Goal: Use online tool/utility: Utilize a website feature to perform a specific function

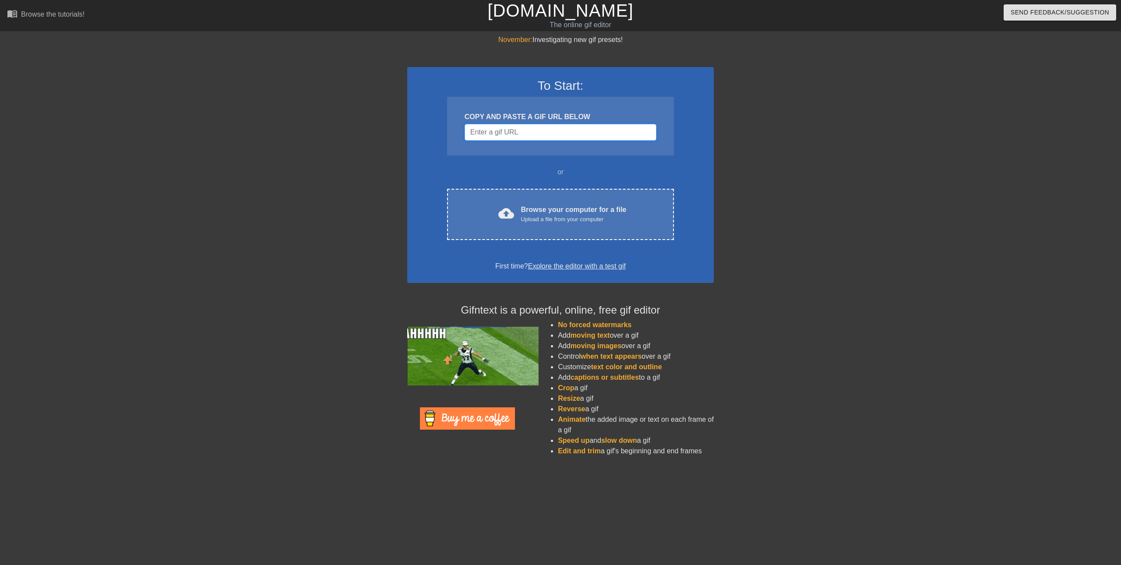
click at [541, 134] on input "Username" at bounding box center [561, 132] width 192 height 17
click at [499, 132] on input "Username" at bounding box center [561, 132] width 192 height 17
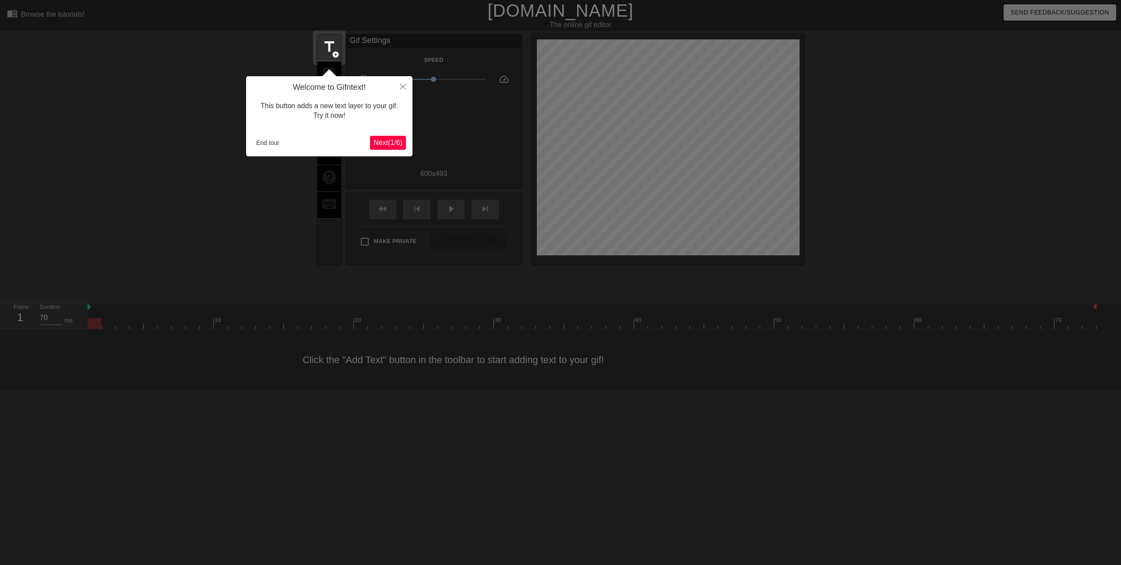
click at [391, 141] on span "Next ( 1 / 6 )" at bounding box center [388, 142] width 29 height 7
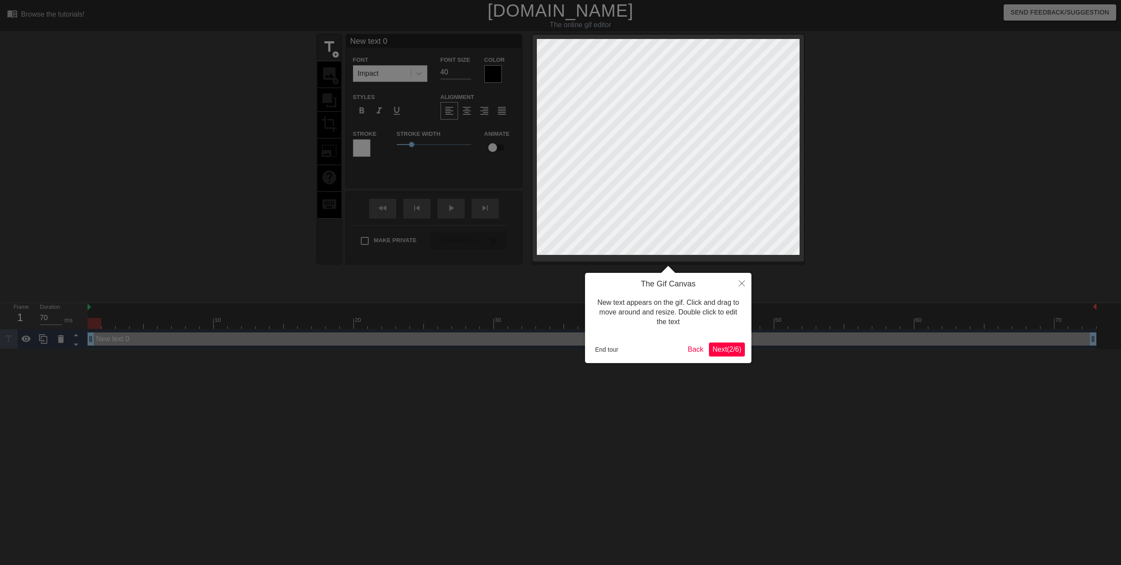
click at [712, 348] on span "Next ( 2 / 6 )" at bounding box center [726, 348] width 29 height 7
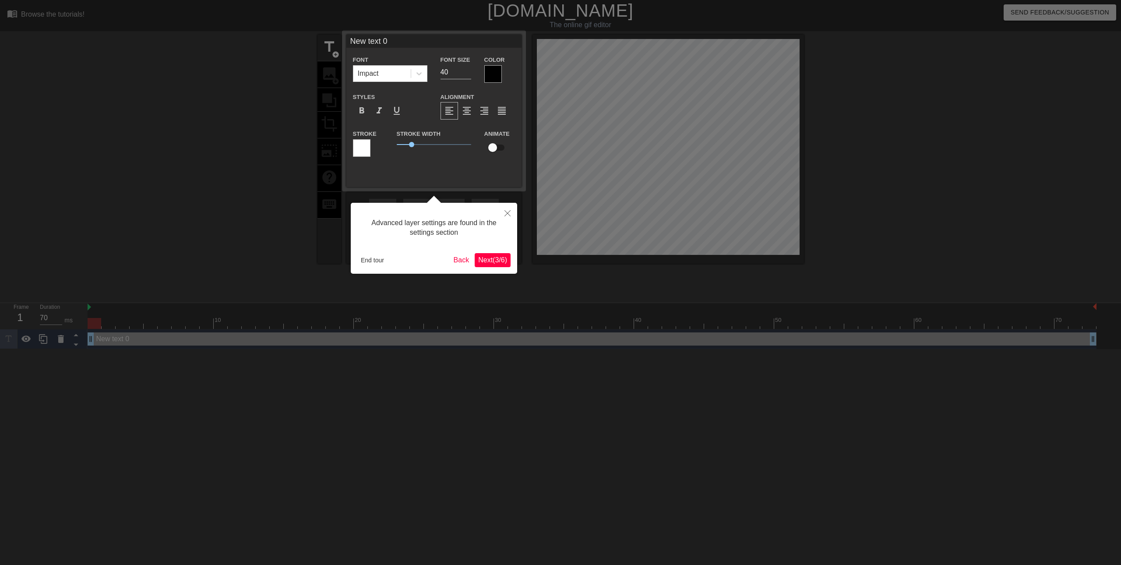
click at [484, 259] on span "Next ( 3 / 6 )" at bounding box center [492, 259] width 29 height 7
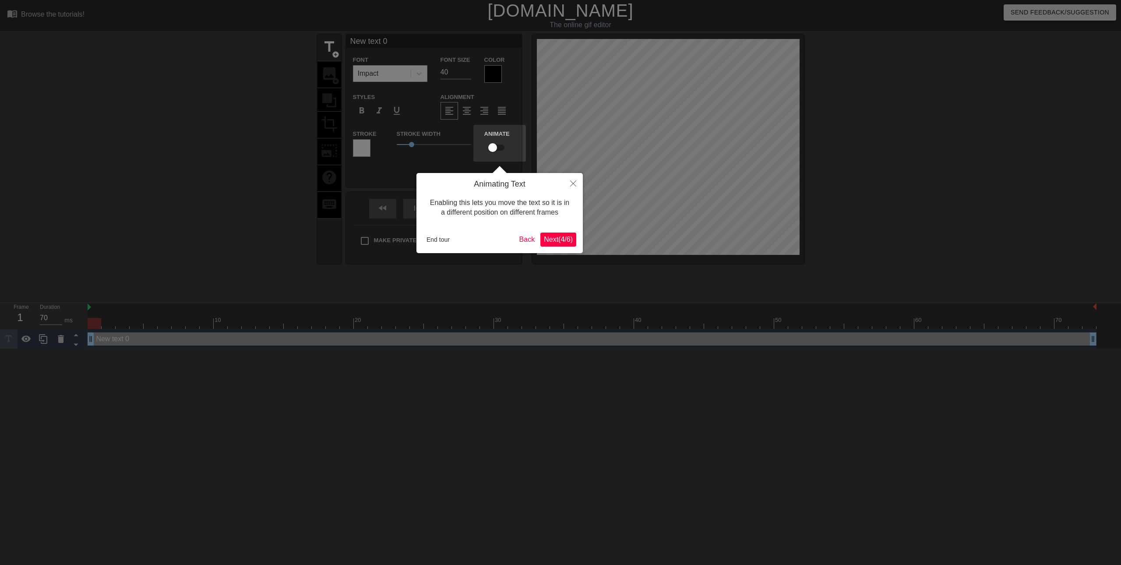
click at [558, 240] on span "Next ( 4 / 6 )" at bounding box center [558, 239] width 29 height 7
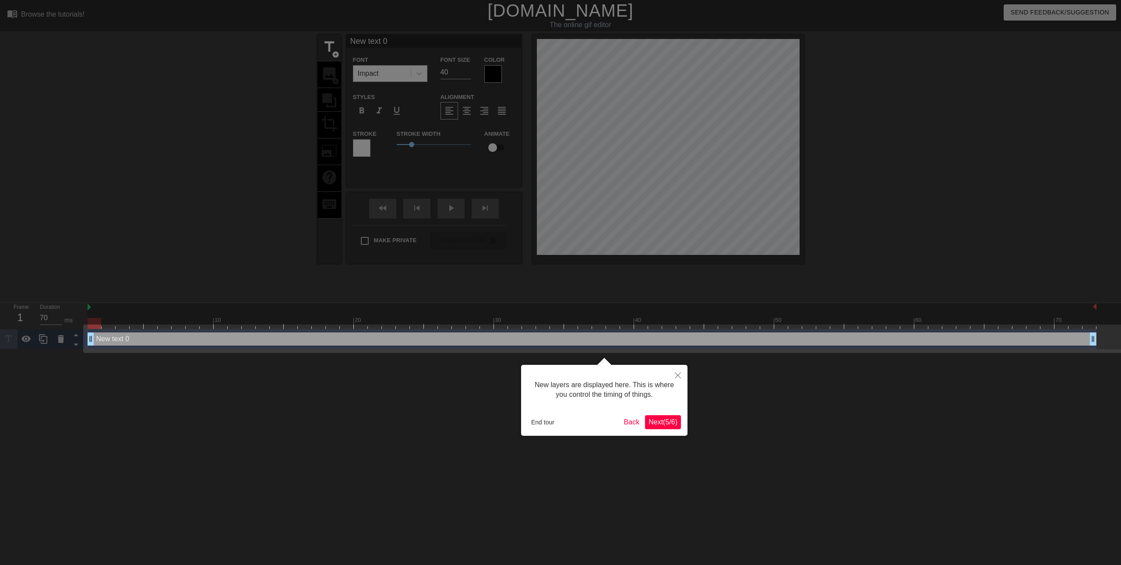
click at [660, 425] on span "Next ( 5 / 6 )" at bounding box center [663, 421] width 29 height 7
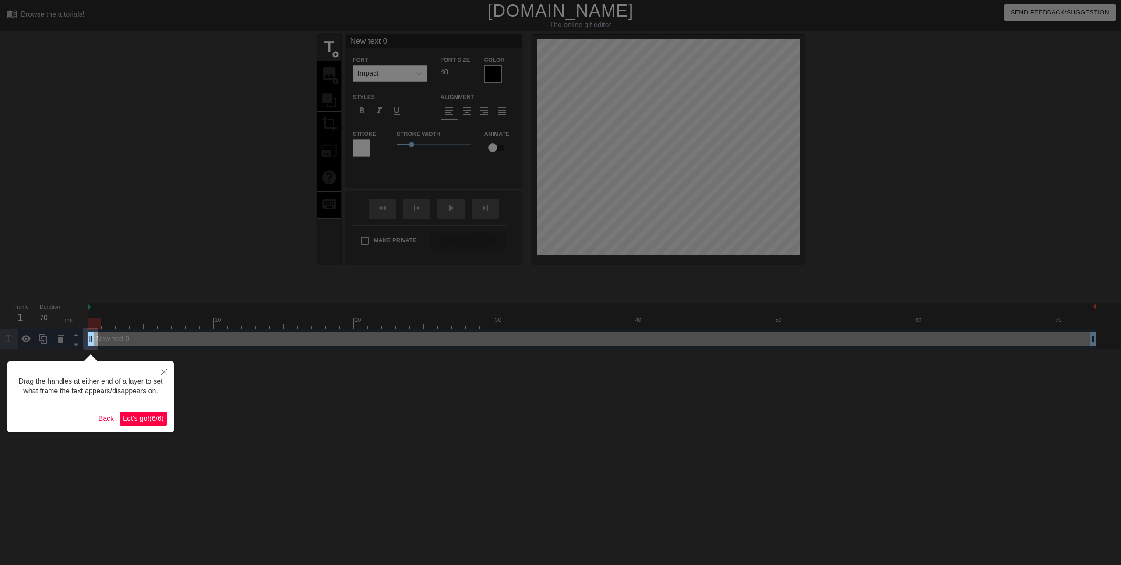
click at [142, 418] on span "Let's go! ( 6 / 6 )" at bounding box center [143, 418] width 41 height 7
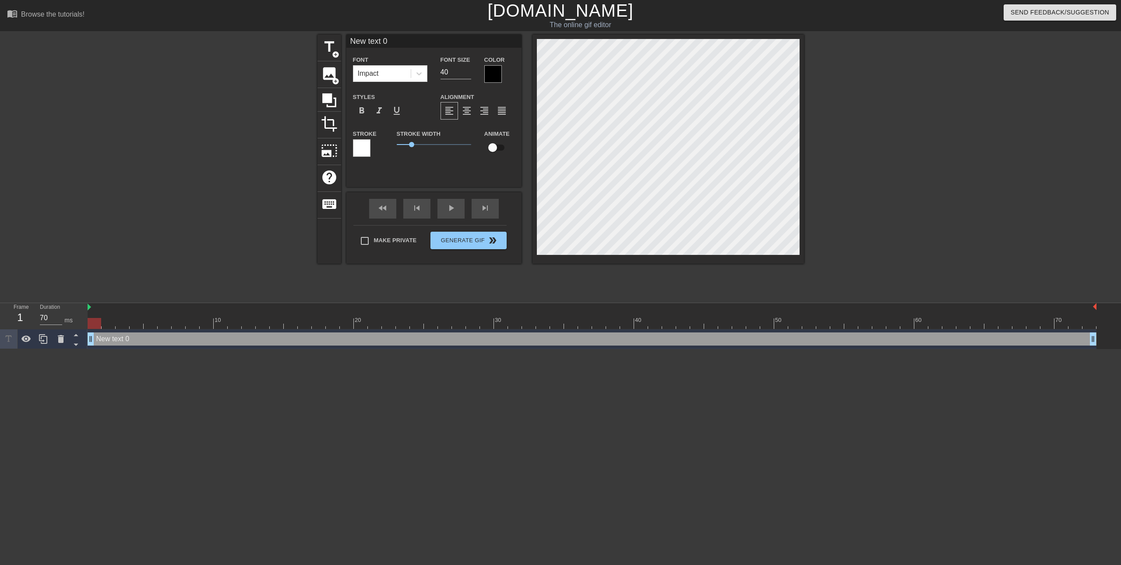
scroll to position [1, 2]
type input "K"
type textarea "K"
type input "Ke"
type textarea "Ke"
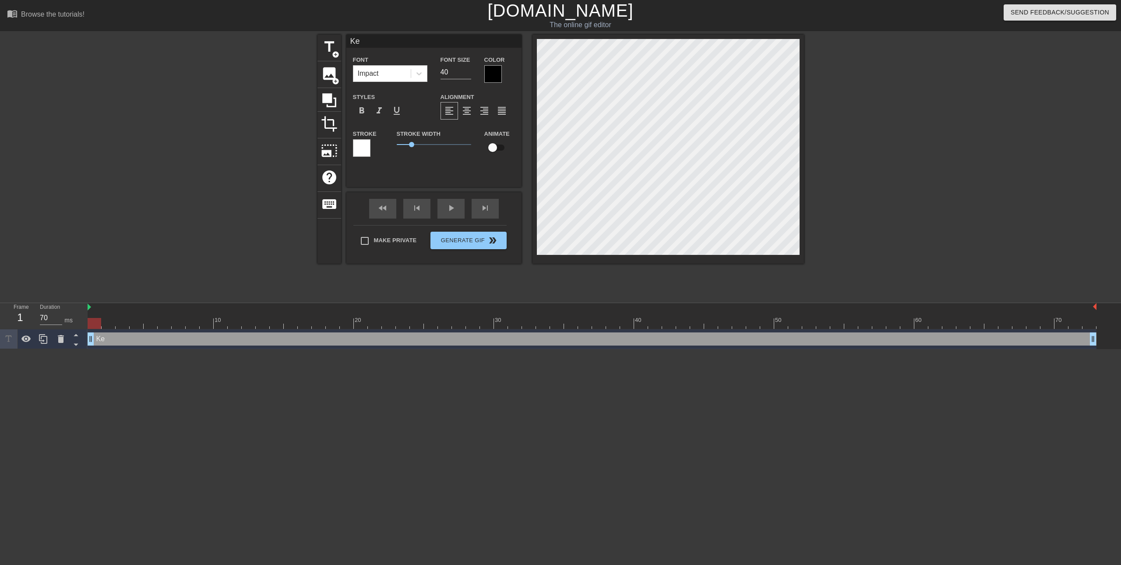
type input "[PERSON_NAME]"
type textarea "[PERSON_NAME]"
type input "[PERSON_NAME]"
type textarea "[PERSON_NAME]"
type input "[PERSON_NAME]"
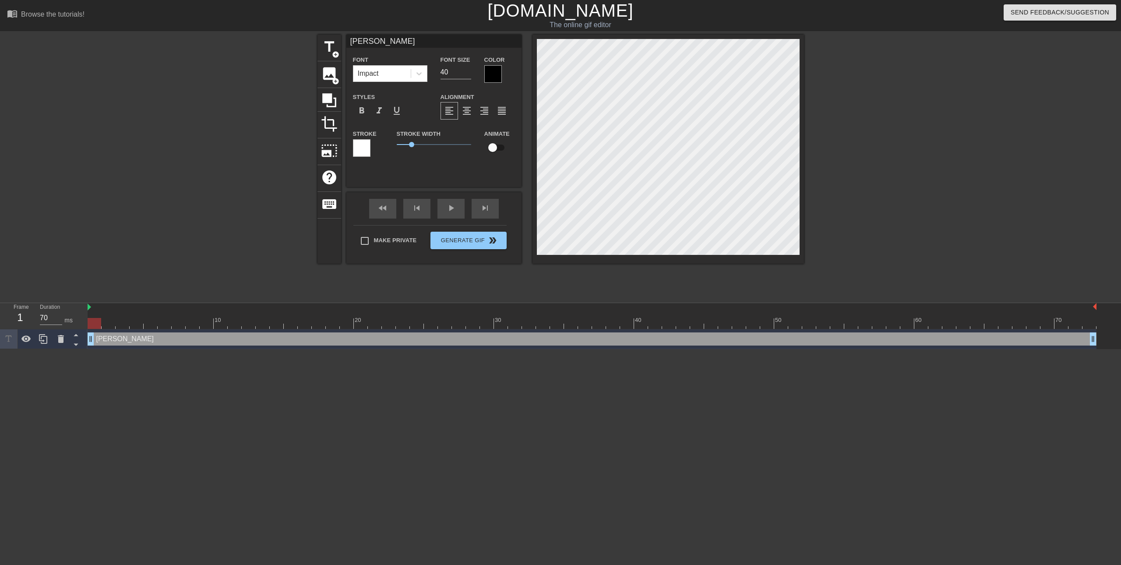
type textarea "[PERSON_NAME]"
type input "[PERSON_NAME]"
type textarea "[PERSON_NAME]"
type input "[PERSON_NAME]"
type textarea "[PERSON_NAME]"
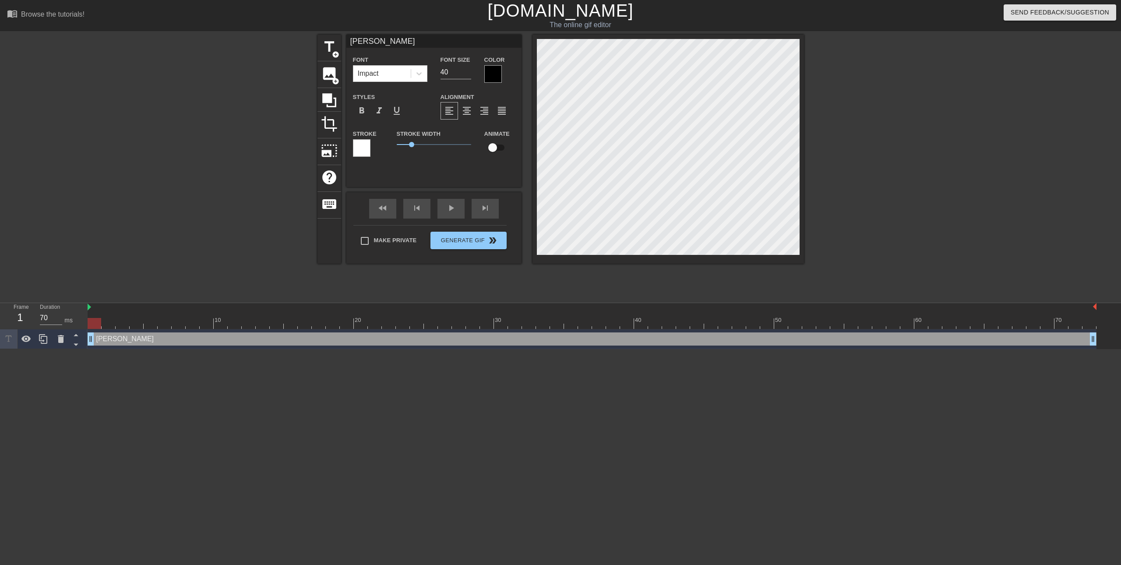
type input "[PERSON_NAME]"
type textarea "[PERSON_NAME]"
type input "[PERSON_NAME]"
type textarea "[PERSON_NAME]"
type input "[PERSON_NAME] abd="
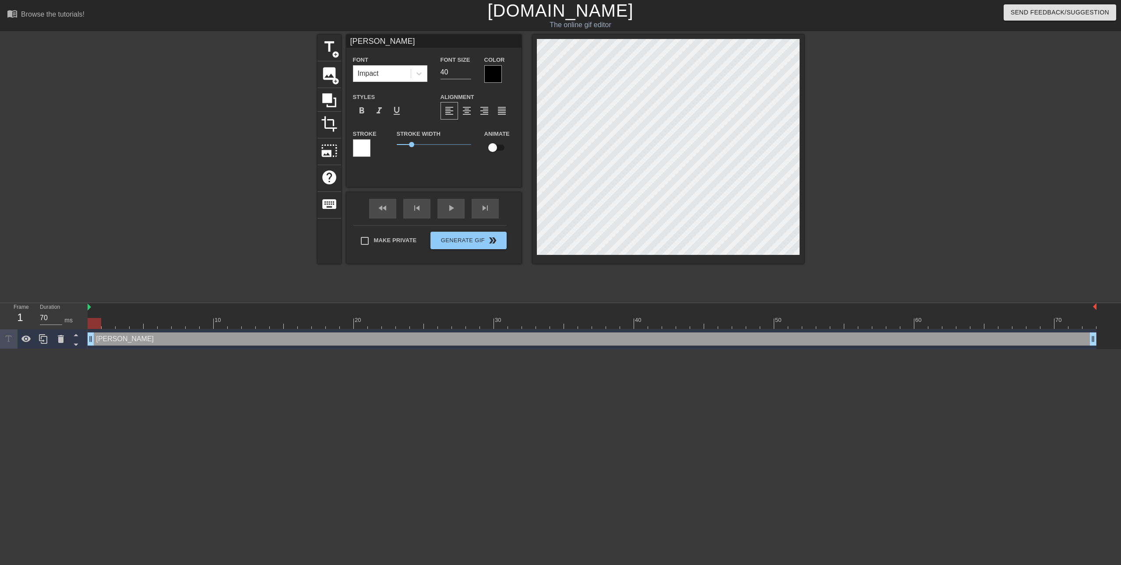
type textarea "[PERSON_NAME] abd="
type input "[PERSON_NAME] abd=="
type textarea "[PERSON_NAME] abd=="
type input "[PERSON_NAME] abd="
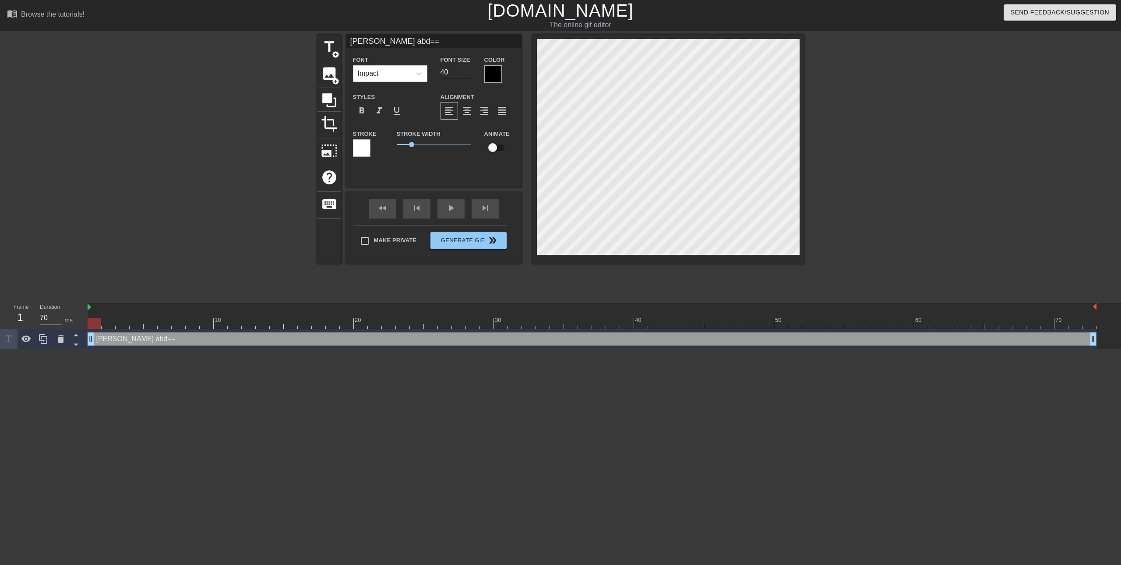
type textarea "[PERSON_NAME] abd="
type input "[PERSON_NAME]"
type textarea "[PERSON_NAME]"
type input "[PERSON_NAME]"
type textarea "[PERSON_NAME]"
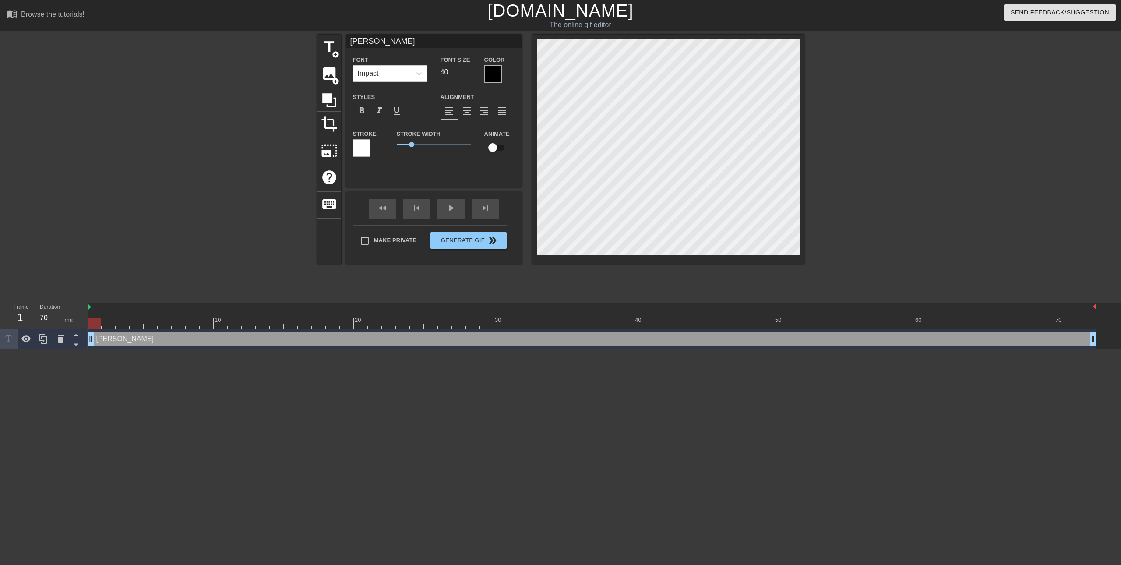
type input "[PERSON_NAME]"
type textarea "[PERSON_NAME]"
type input "[PERSON_NAME]"
type textarea "[PERSON_NAME]"
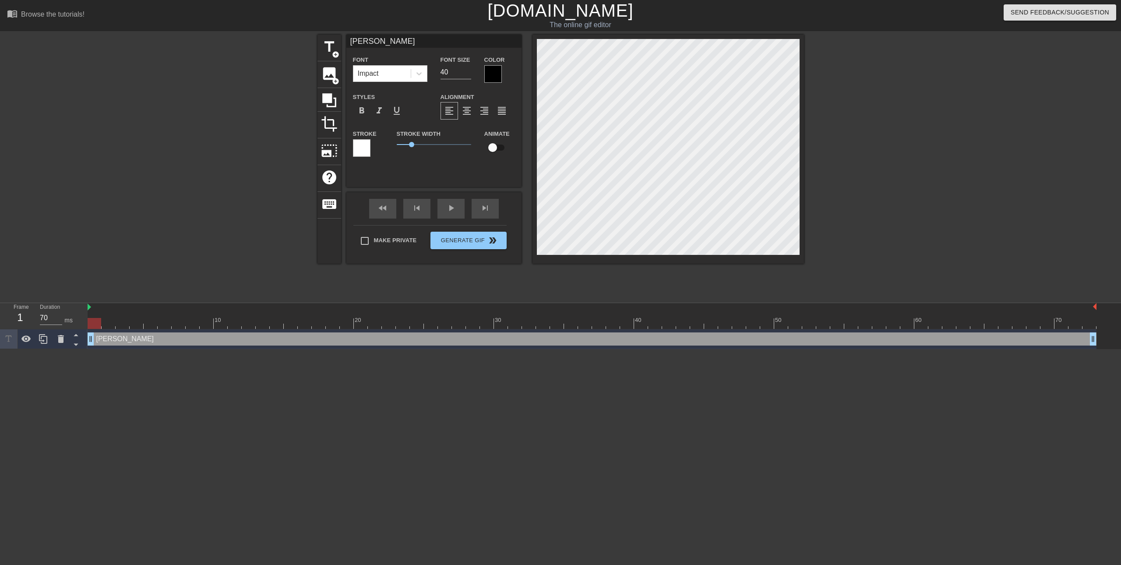
type input "[PERSON_NAME]"
type textarea "[PERSON_NAME]"
type input "[PERSON_NAME] an"
type textarea "[PERSON_NAME] an"
type input "[PERSON_NAME] and"
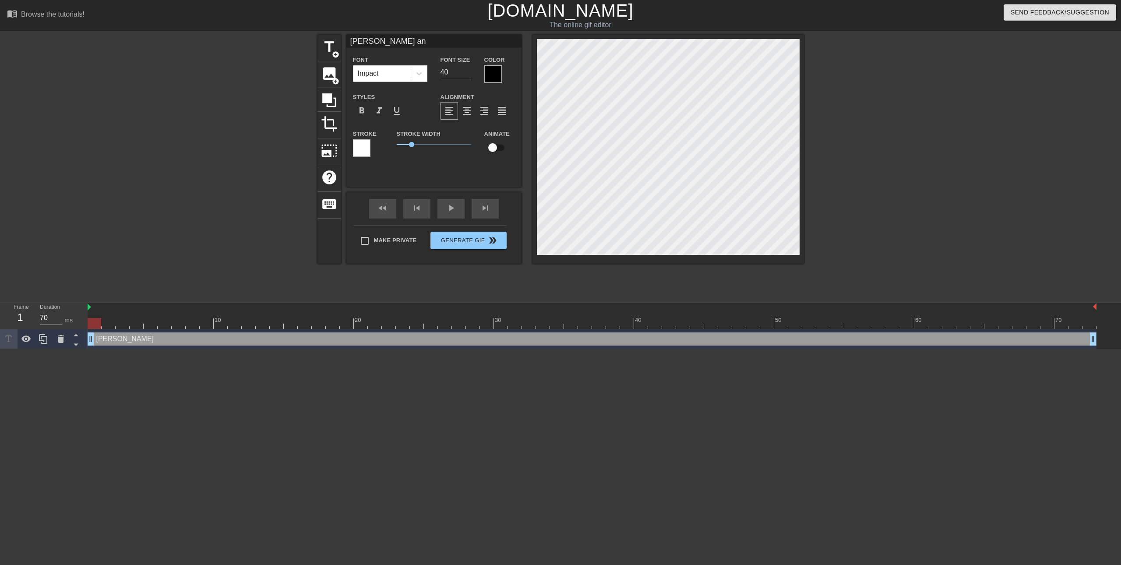
type textarea "[PERSON_NAME] and"
type input "[PERSON_NAME] and"
type textarea "[PERSON_NAME] and"
type input "[PERSON_NAME] and A"
type textarea "[PERSON_NAME] and A"
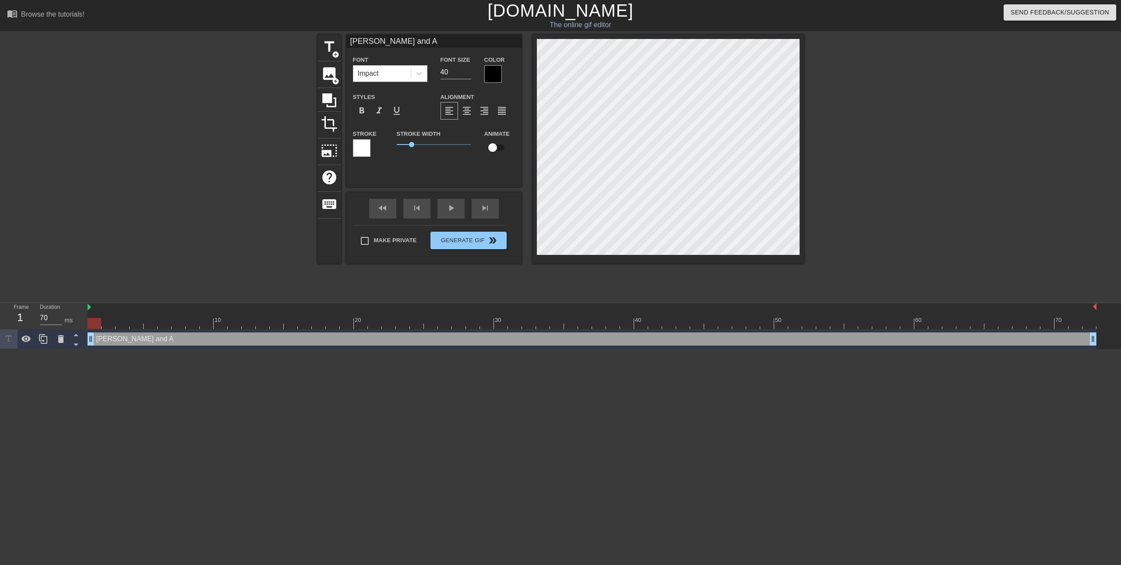
type input "[PERSON_NAME] and An"
type textarea "[PERSON_NAME] and An"
type input "[PERSON_NAME] and And"
type textarea "[PERSON_NAME] and And"
type input "[PERSON_NAME] and [PERSON_NAME]"
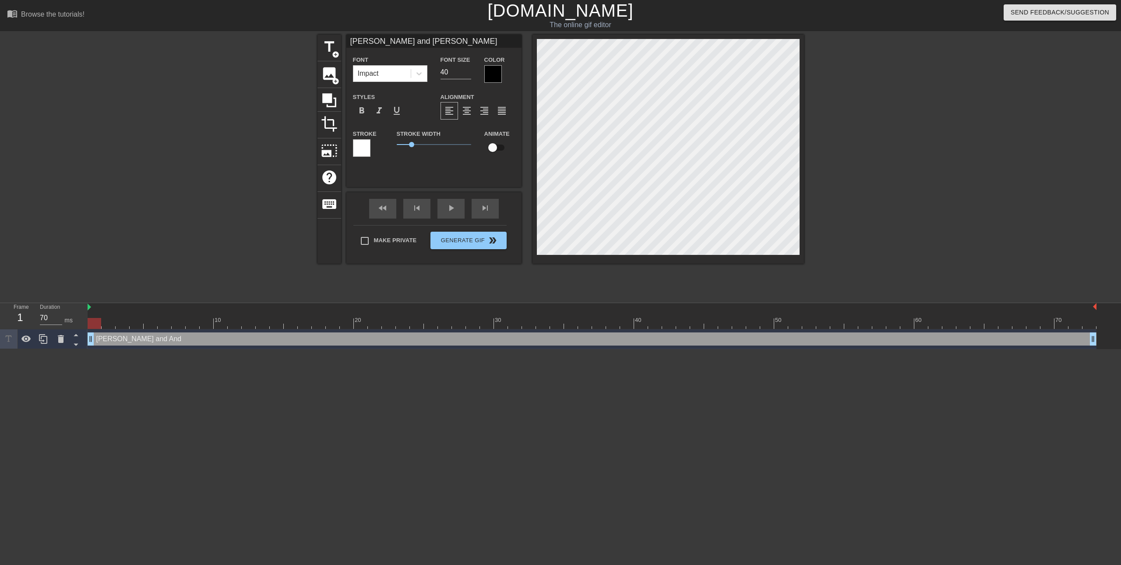
scroll to position [1, 4]
type textarea "[PERSON_NAME] and [PERSON_NAME]"
click at [494, 148] on input "checkbox" at bounding box center [493, 147] width 50 height 17
checkbox input "true"
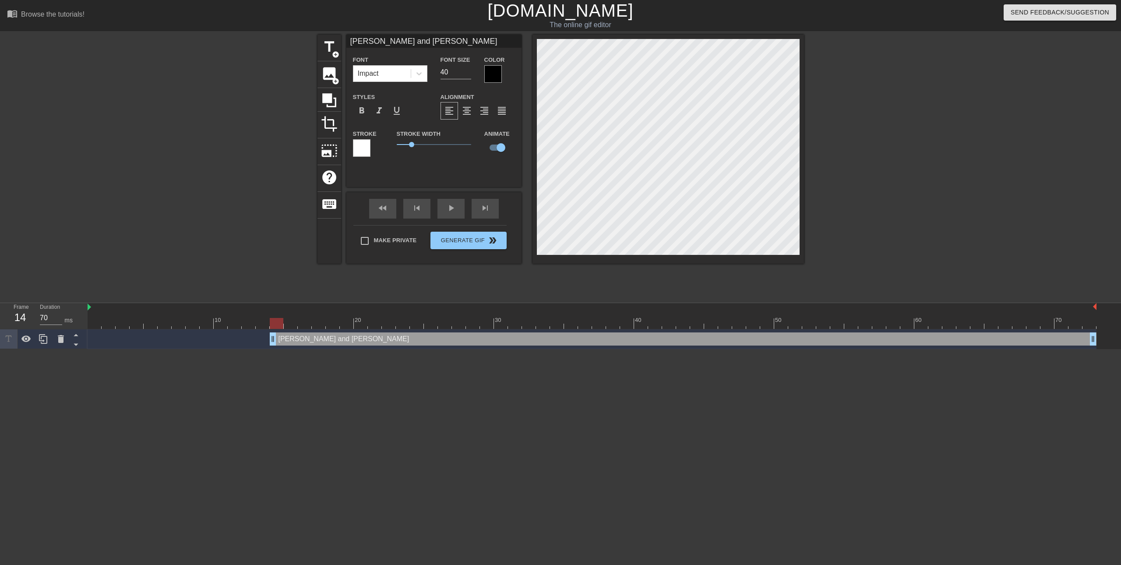
drag, startPoint x: 92, startPoint y: 341, endPoint x: 269, endPoint y: 369, distance: 179.1
click at [269, 349] on html "menu_book Browse the tutorials! [DOMAIN_NAME] The online gif editor Send Feedba…" at bounding box center [560, 174] width 1121 height 349
drag, startPoint x: 295, startPoint y: 340, endPoint x: 317, endPoint y: 350, distance: 24.5
click at [317, 349] on html "menu_book Browse the tutorials! [DOMAIN_NAME] The online gif editor Send Feedba…" at bounding box center [560, 174] width 1121 height 349
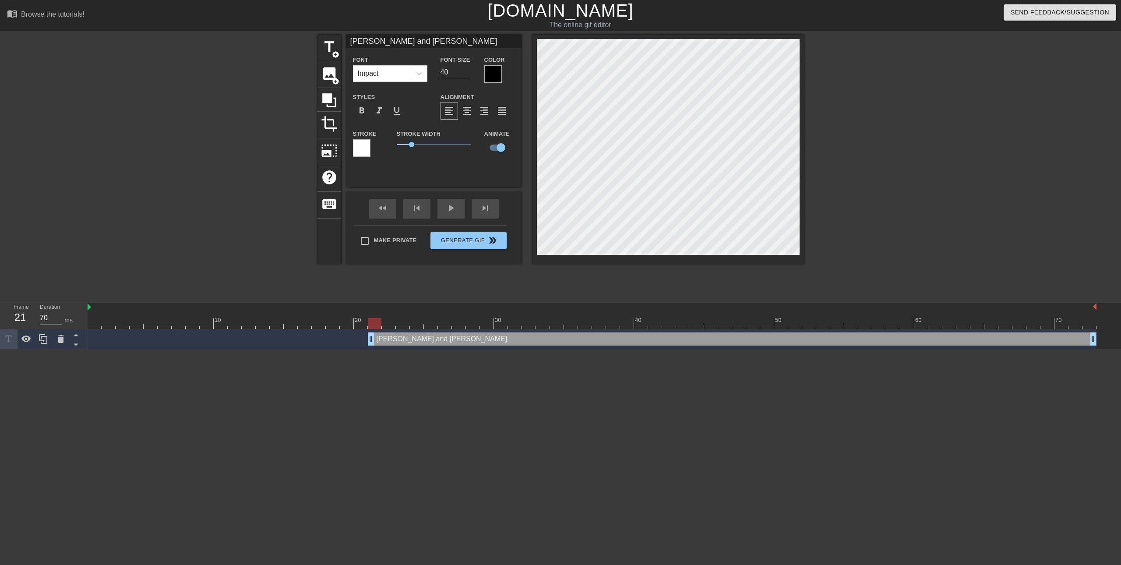
drag, startPoint x: 274, startPoint y: 341, endPoint x: 375, endPoint y: 353, distance: 101.9
click at [375, 349] on html "menu_book Browse the tutorials! [DOMAIN_NAME] The online gif editor Send Feedba…" at bounding box center [560, 174] width 1121 height 349
click at [328, 49] on span "title" at bounding box center [329, 47] width 17 height 17
type input "New text 1"
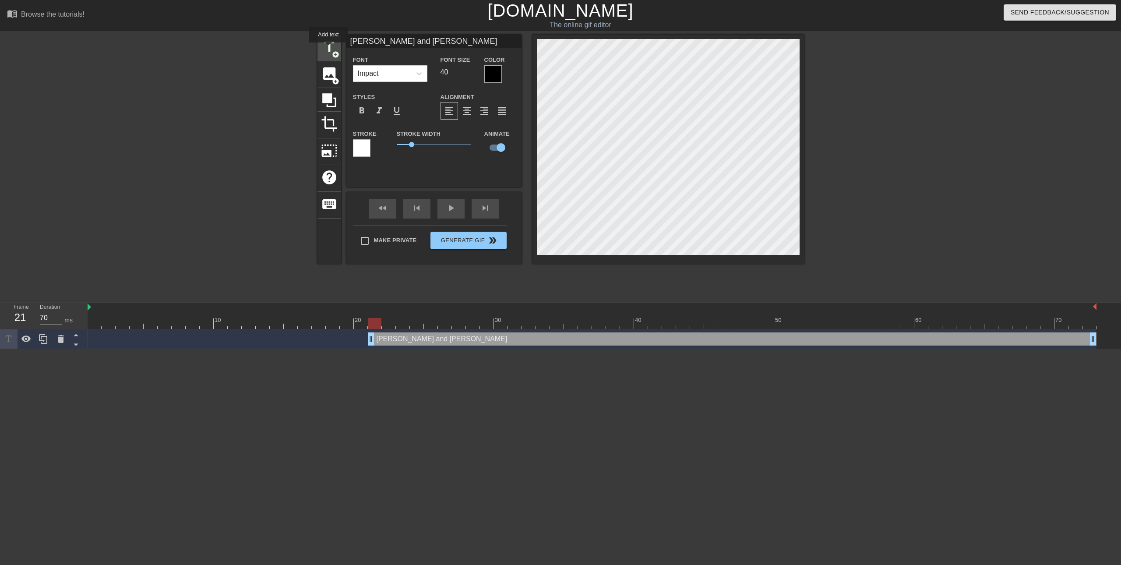
checkbox input "false"
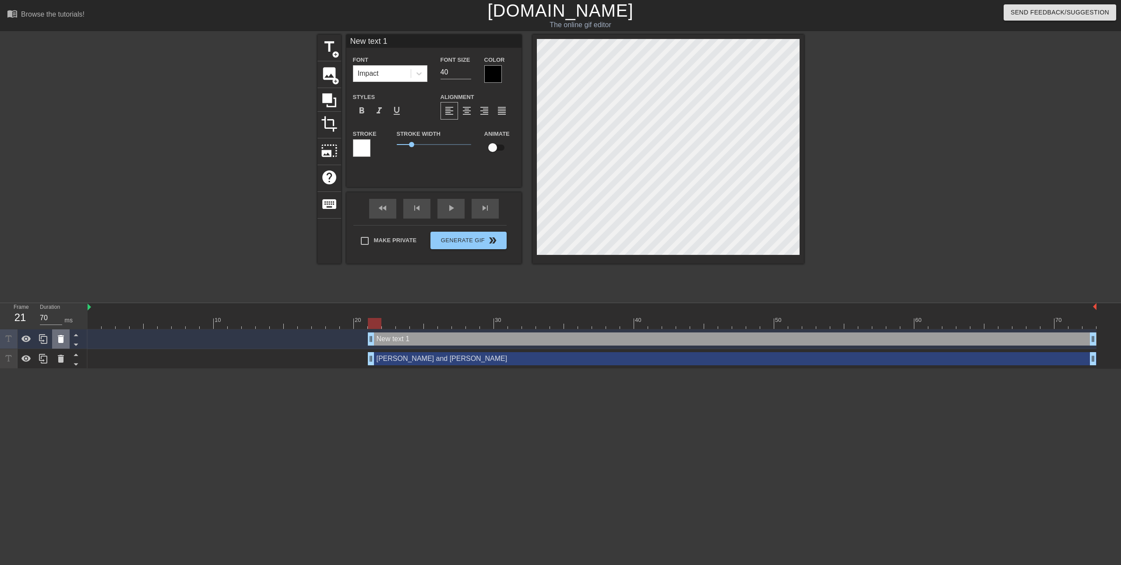
click at [60, 338] on icon at bounding box center [61, 339] width 6 height 8
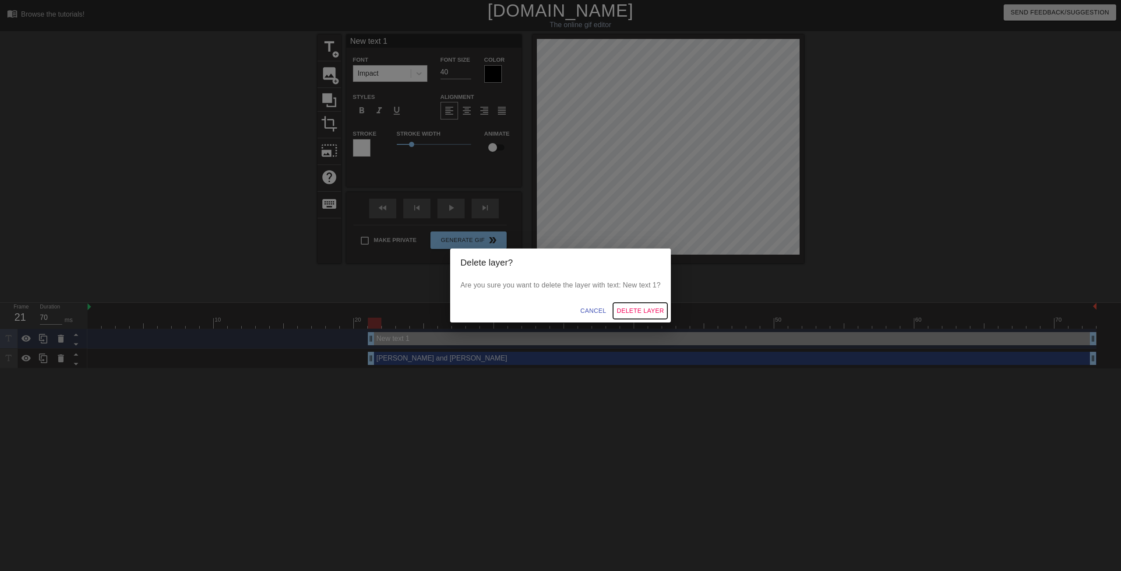
click at [625, 310] on span "Delete Layer" at bounding box center [640, 311] width 47 height 11
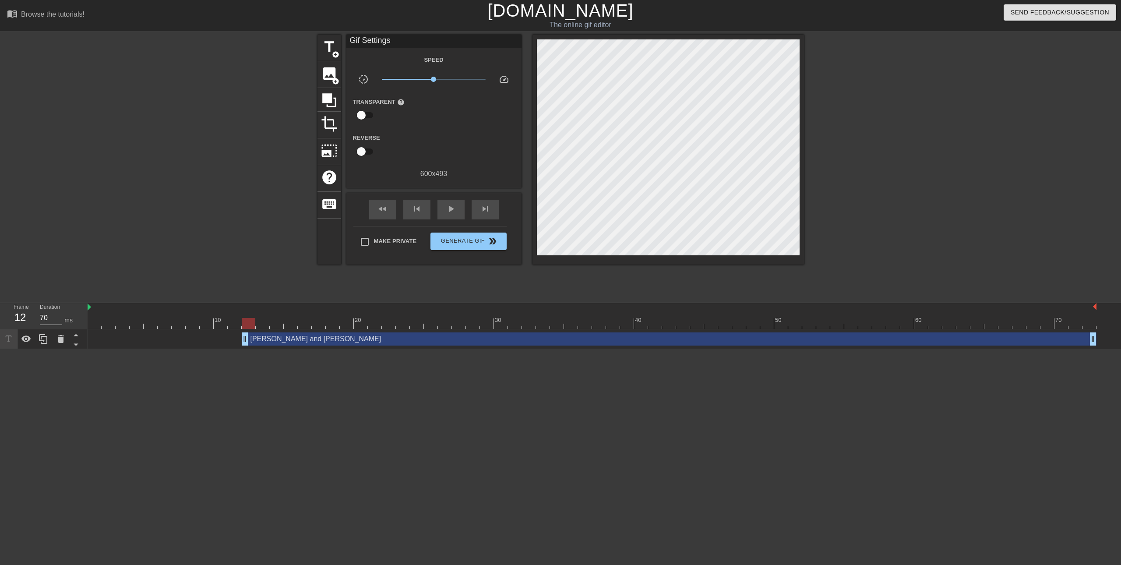
drag, startPoint x: 370, startPoint y: 339, endPoint x: 239, endPoint y: 337, distance: 131.8
click at [239, 337] on div "[PERSON_NAME] and [PERSON_NAME] drag_handle drag_handle" at bounding box center [592, 338] width 1009 height 13
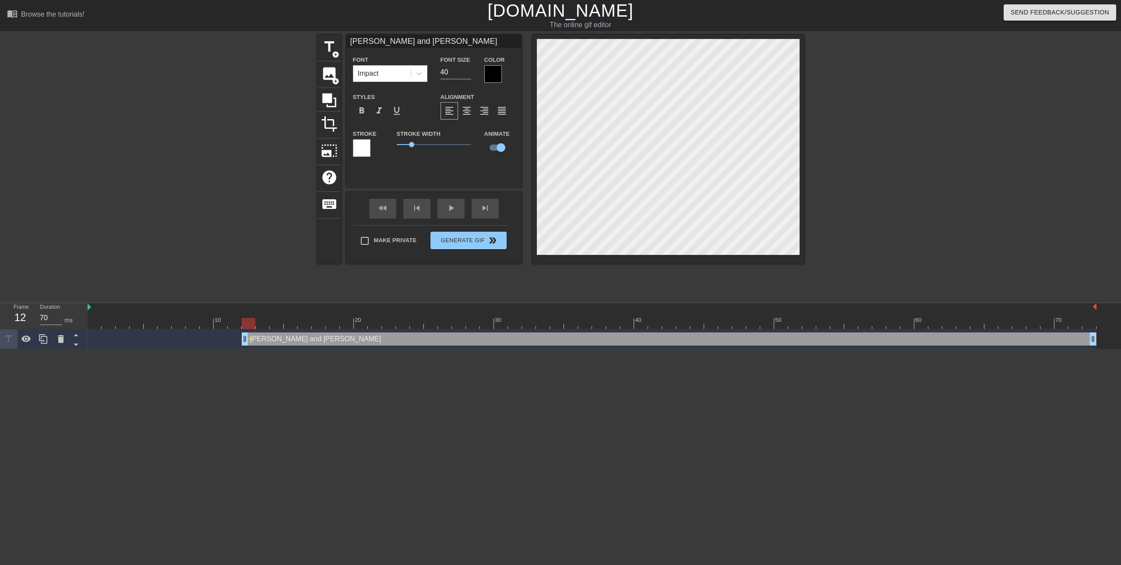
click at [835, 59] on div "title add_circle image add_circle crop photo_size_select_large help keyboard [P…" at bounding box center [560, 166] width 1121 height 263
drag, startPoint x: 249, startPoint y: 324, endPoint x: 264, endPoint y: 324, distance: 14.5
click at [264, 324] on div at bounding box center [263, 323] width 14 height 11
drag, startPoint x: 265, startPoint y: 324, endPoint x: 278, endPoint y: 328, distance: 13.3
click at [278, 328] on div at bounding box center [277, 323] width 14 height 11
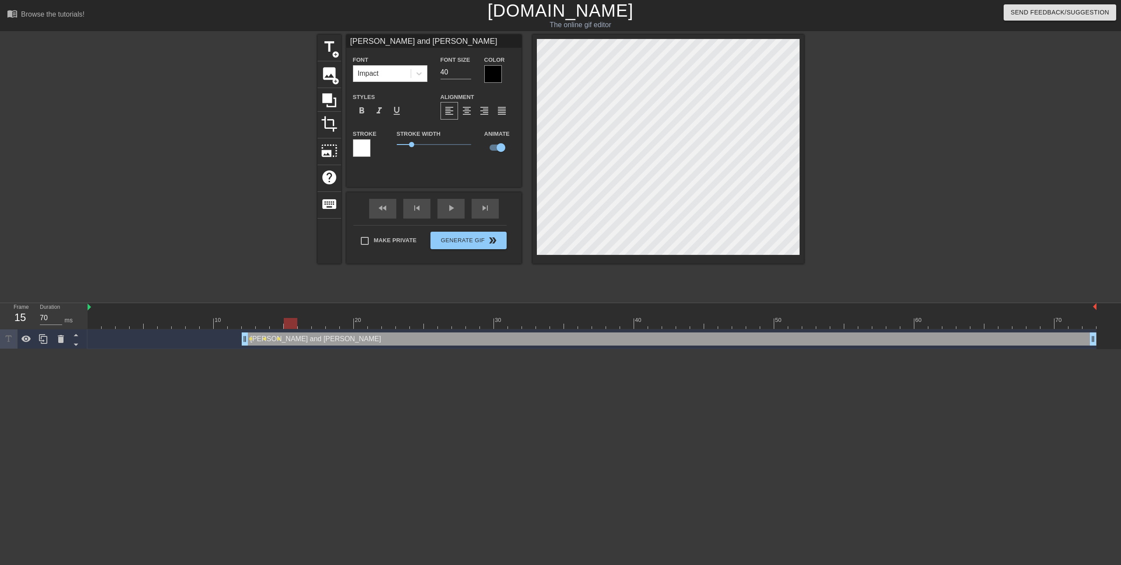
drag, startPoint x: 282, startPoint y: 322, endPoint x: 295, endPoint y: 324, distance: 13.7
click at [295, 324] on div at bounding box center [291, 323] width 14 height 11
drag, startPoint x: 292, startPoint y: 325, endPoint x: 316, endPoint y: 322, distance: 24.3
click at [305, 325] on div at bounding box center [305, 323] width 14 height 11
drag, startPoint x: 305, startPoint y: 324, endPoint x: 319, endPoint y: 324, distance: 14.0
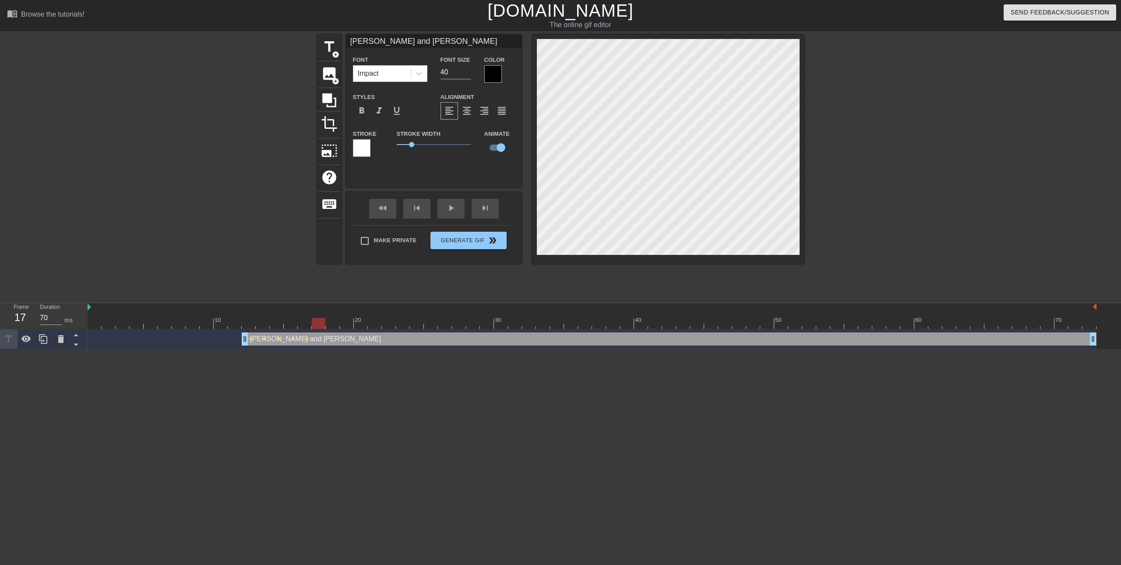
click at [319, 324] on div at bounding box center [319, 323] width 14 height 11
drag, startPoint x: 323, startPoint y: 324, endPoint x: 338, endPoint y: 324, distance: 15.3
click at [338, 324] on div at bounding box center [333, 323] width 14 height 11
drag, startPoint x: 328, startPoint y: 322, endPoint x: 342, endPoint y: 324, distance: 13.8
click at [342, 324] on div at bounding box center [347, 323] width 14 height 11
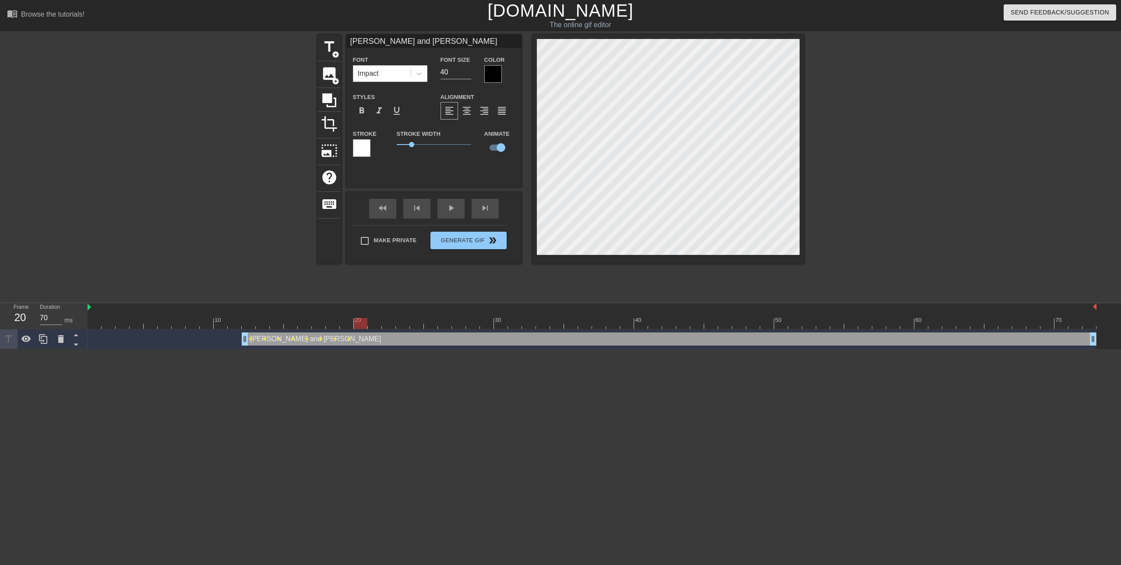
drag, startPoint x: 346, startPoint y: 327, endPoint x: 365, endPoint y: 327, distance: 18.8
click at [365, 327] on div at bounding box center [361, 323] width 14 height 11
drag, startPoint x: 361, startPoint y: 324, endPoint x: 374, endPoint y: 325, distance: 13.6
click at [374, 325] on div at bounding box center [375, 323] width 14 height 11
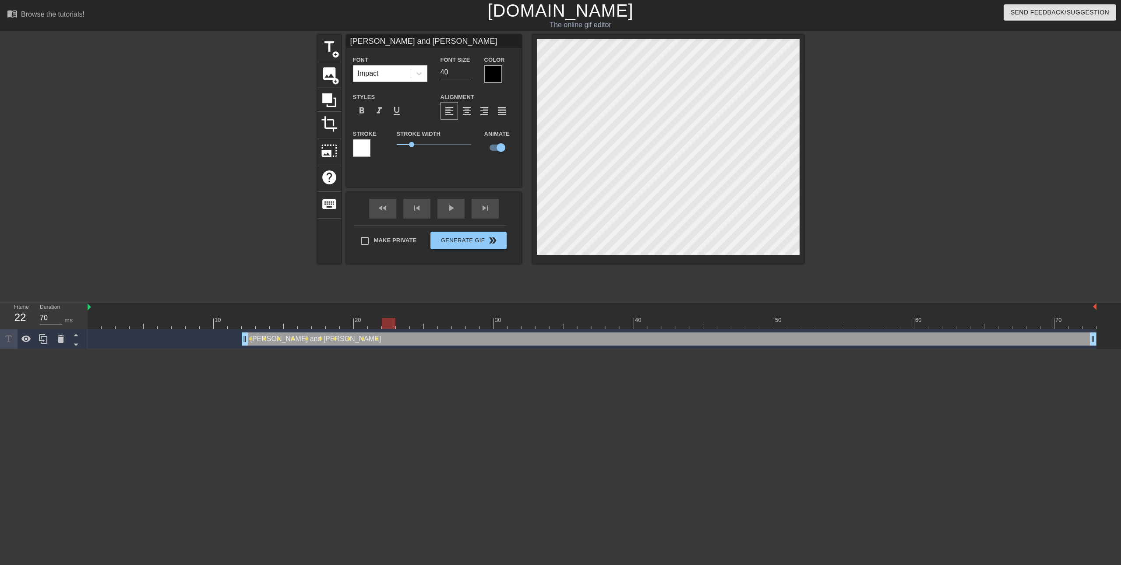
drag, startPoint x: 373, startPoint y: 324, endPoint x: 391, endPoint y: 325, distance: 18.4
click at [391, 325] on div at bounding box center [389, 323] width 14 height 11
drag, startPoint x: 388, startPoint y: 324, endPoint x: 405, endPoint y: 324, distance: 17.5
click at [405, 324] on div at bounding box center [403, 323] width 14 height 11
drag, startPoint x: 403, startPoint y: 325, endPoint x: 421, endPoint y: 327, distance: 18.0
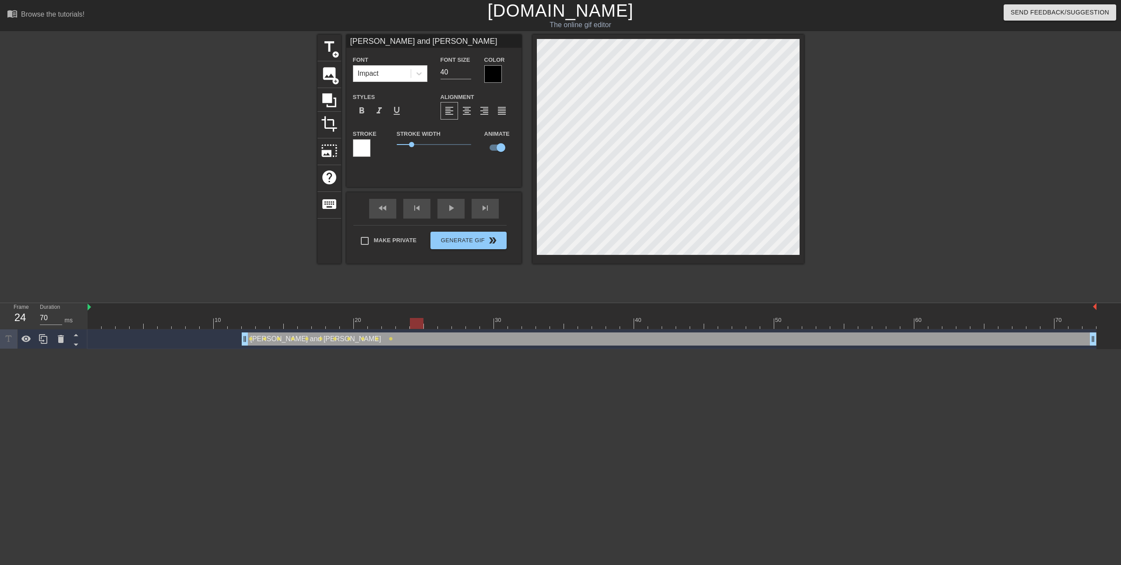
click at [421, 327] on div at bounding box center [417, 323] width 14 height 11
click at [452, 240] on span "Generate Gif double_arrow" at bounding box center [468, 240] width 69 height 11
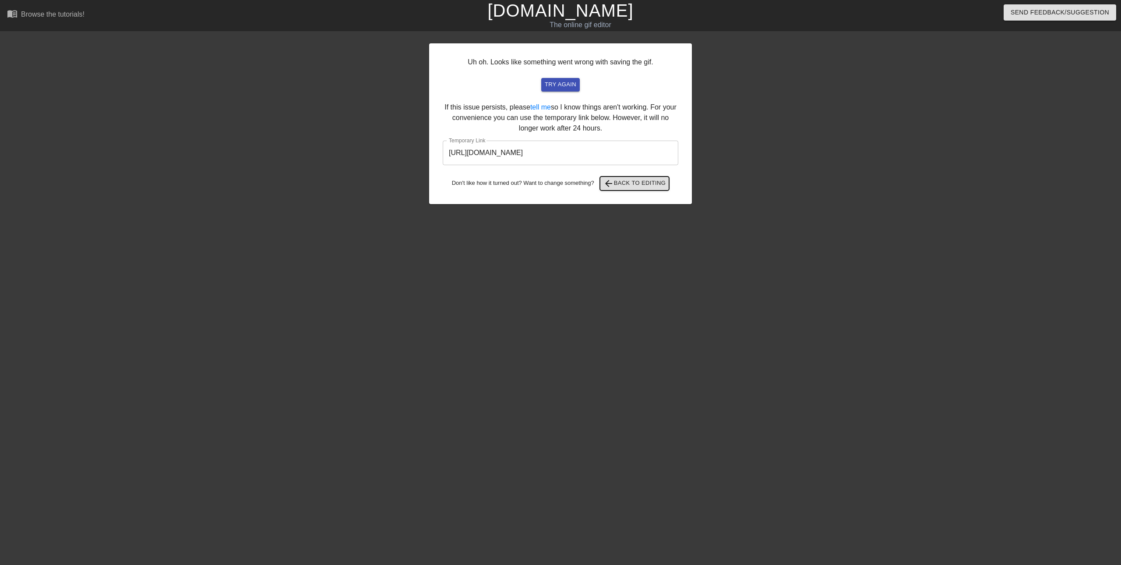
click at [610, 185] on span "arrow_back" at bounding box center [608, 183] width 11 height 11
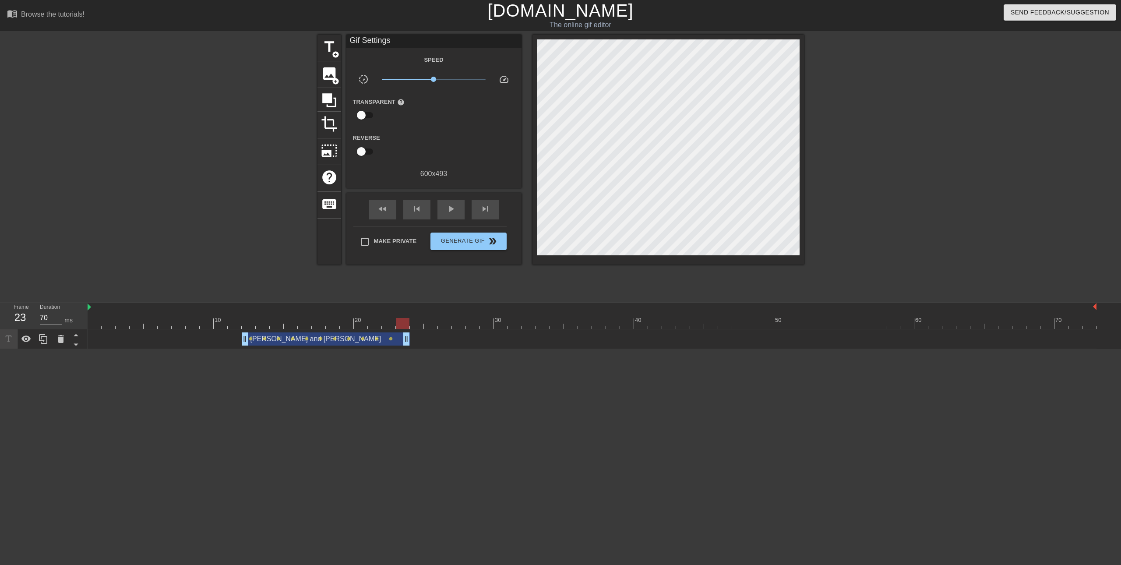
drag, startPoint x: 1095, startPoint y: 341, endPoint x: 413, endPoint y: 328, distance: 681.5
click at [413, 328] on div "10 20 30 40 50 60 70 [PERSON_NAME] and [PERSON_NAME] drag_handle drag_handle le…" at bounding box center [604, 326] width 1033 height 46
click at [455, 244] on span "Generate Gif double_arrow" at bounding box center [468, 241] width 69 height 11
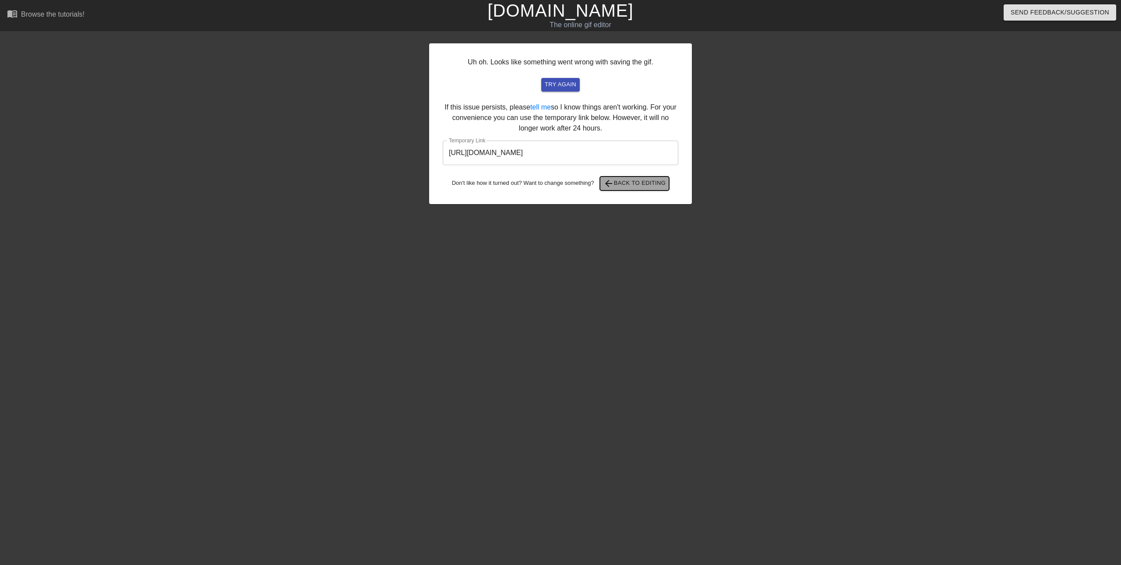
click at [633, 186] on span "arrow_back Back to Editing" at bounding box center [634, 183] width 63 height 11
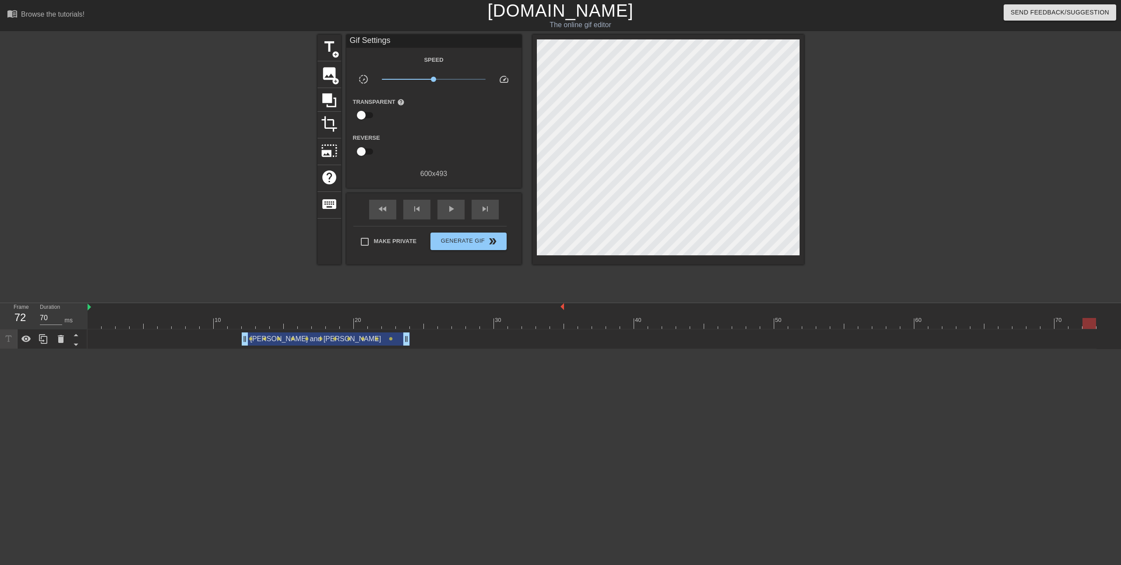
drag, startPoint x: 1095, startPoint y: 307, endPoint x: 560, endPoint y: 308, distance: 535.1
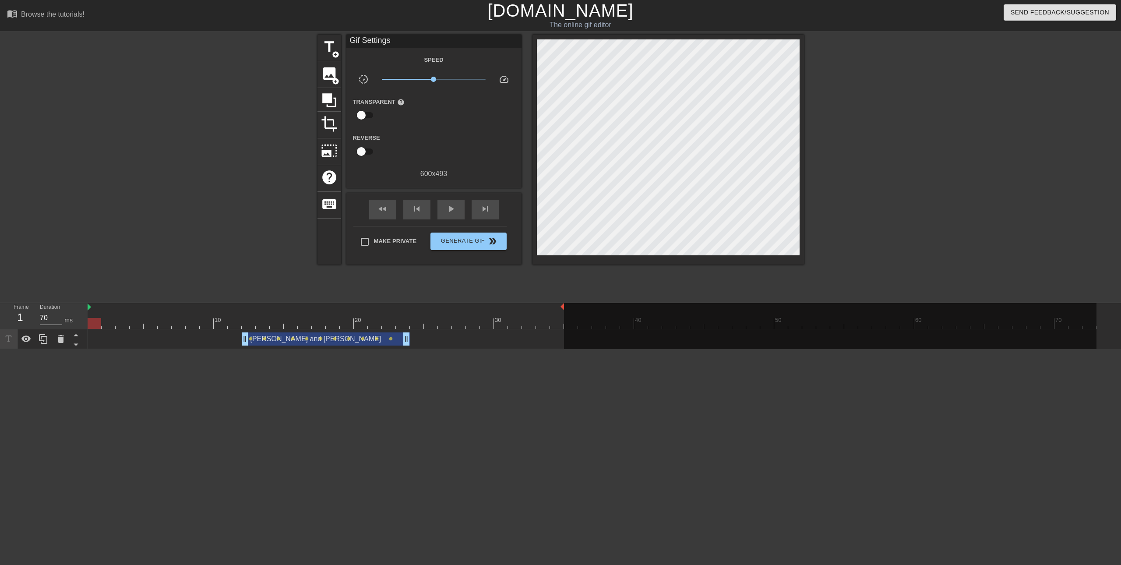
drag, startPoint x: 90, startPoint y: 316, endPoint x: 85, endPoint y: 317, distance: 5.4
click at [85, 317] on div "Frame 1 Duration 70 ms 10 20 30 40 50 60 70 [PERSON_NAME] and [PERSON_NAME] dra…" at bounding box center [560, 326] width 1121 height 46
click at [457, 240] on span "Generate Gif double_arrow" at bounding box center [468, 241] width 69 height 11
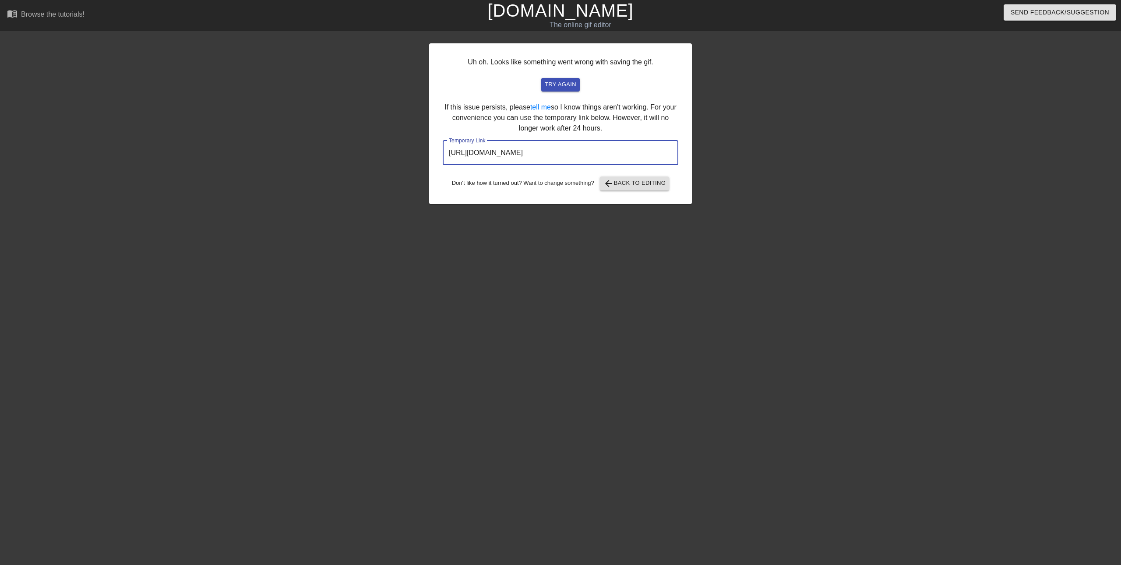
click at [536, 151] on input "[URL][DOMAIN_NAME]" at bounding box center [561, 153] width 236 height 25
click at [538, 154] on input "[URL][DOMAIN_NAME]" at bounding box center [561, 153] width 236 height 25
